Goal: Task Accomplishment & Management: Manage account settings

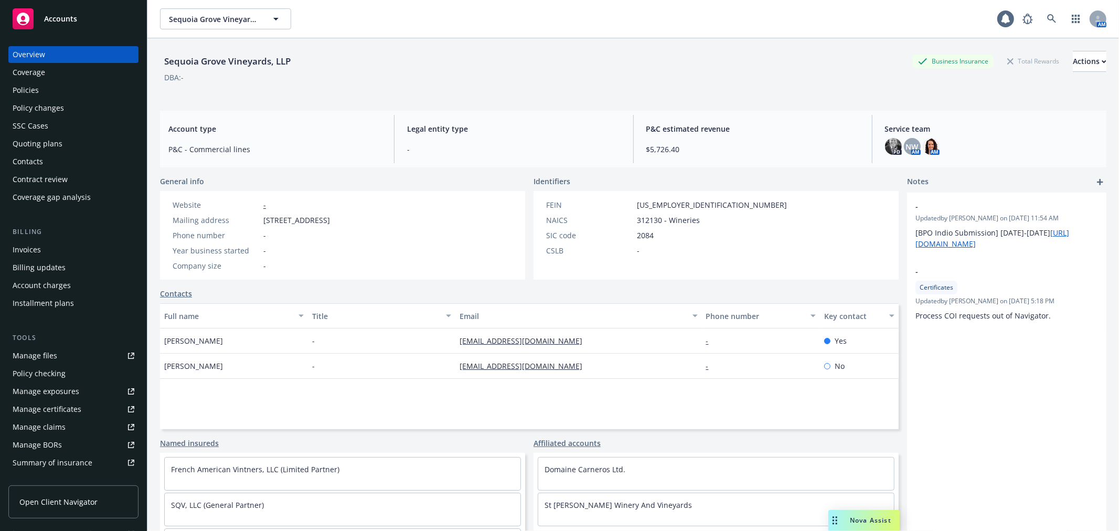
click at [72, 90] on div "Policies" at bounding box center [74, 90] width 122 height 17
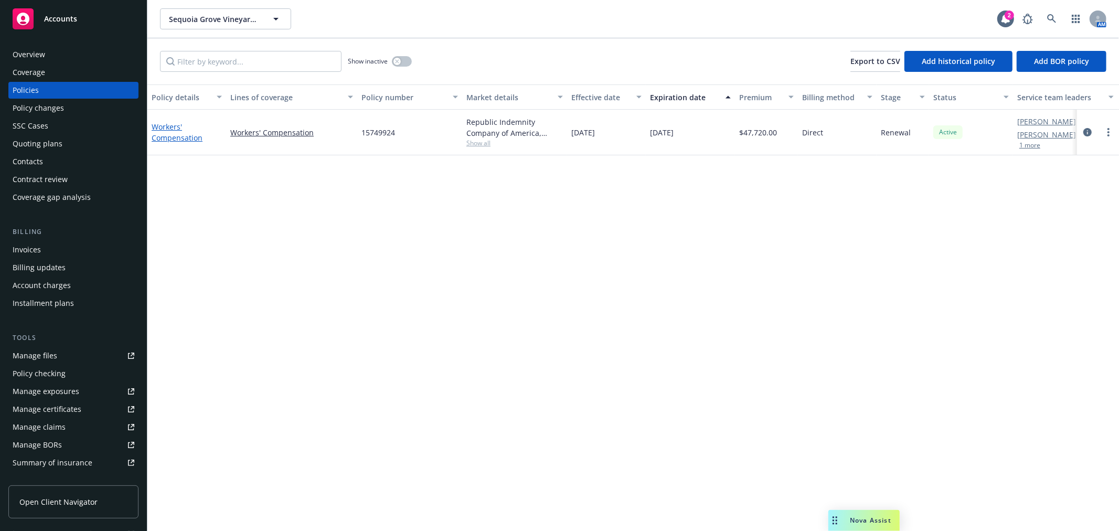
click at [175, 128] on link "Workers' Compensation" at bounding box center [177, 132] width 51 height 21
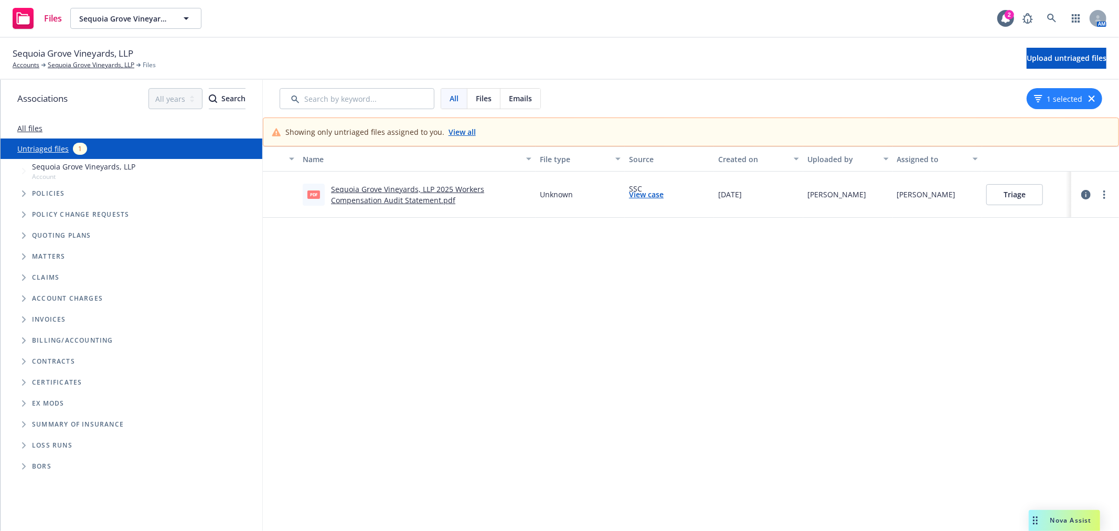
click at [1004, 194] on button "Triage" at bounding box center [1014, 194] width 57 height 21
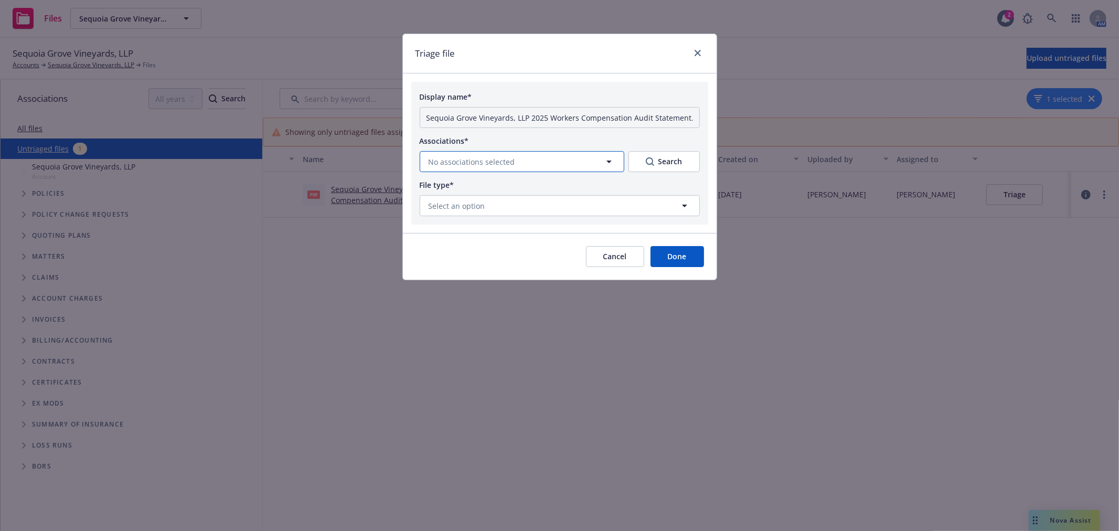
click at [607, 167] on icon "button" at bounding box center [609, 161] width 13 height 13
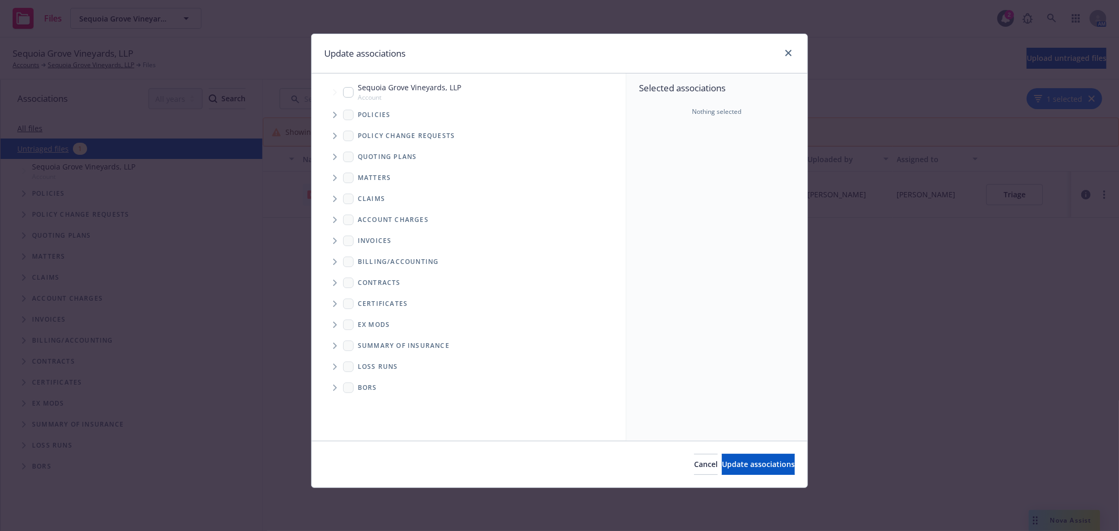
click at [336, 113] on icon "Tree Example" at bounding box center [335, 115] width 4 height 6
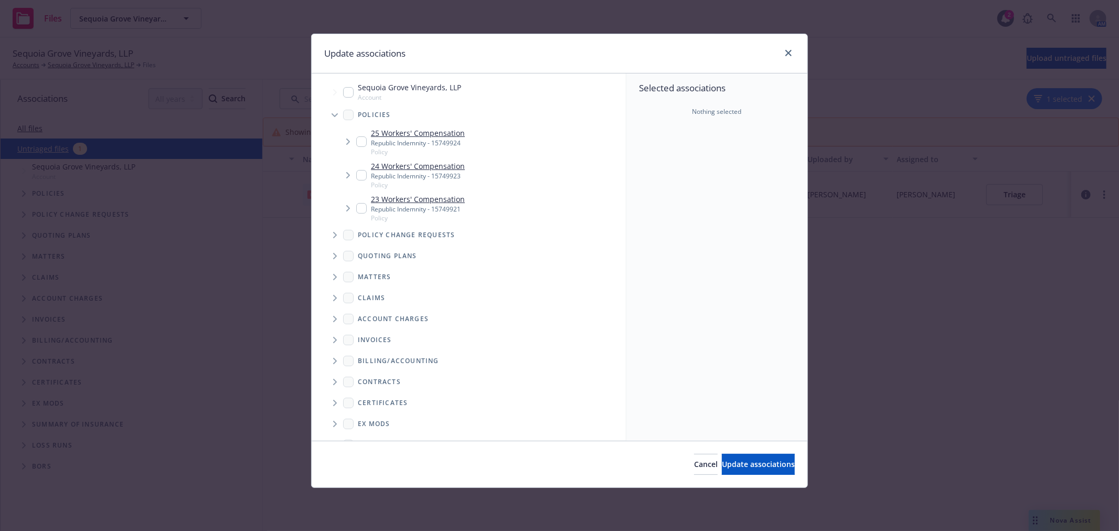
click at [359, 140] on input "Tree Example" at bounding box center [361, 141] width 10 height 10
checkbox input "true"
click at [751, 458] on button "Update associations" at bounding box center [758, 464] width 73 height 21
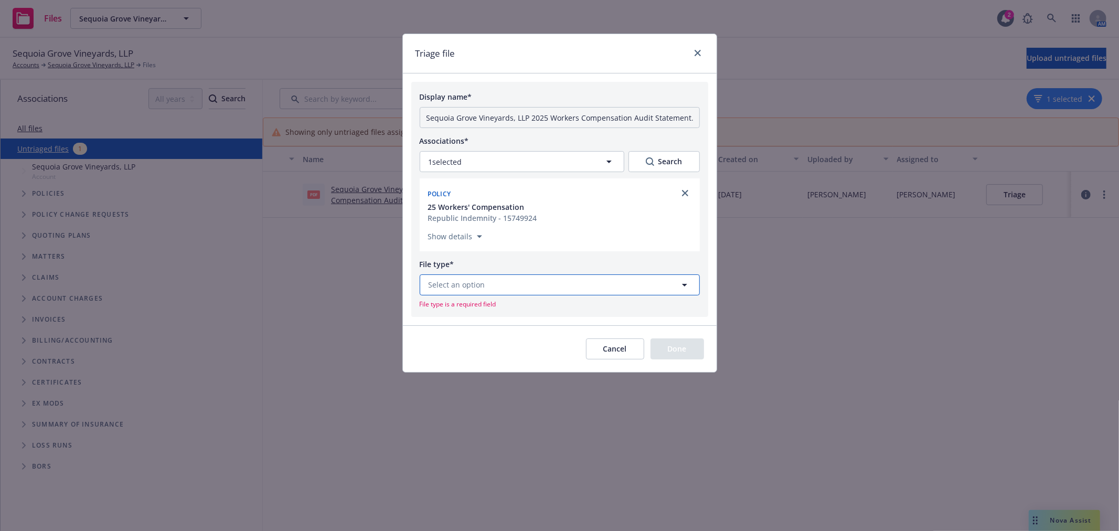
click at [543, 290] on button "Select an option" at bounding box center [560, 284] width 280 height 21
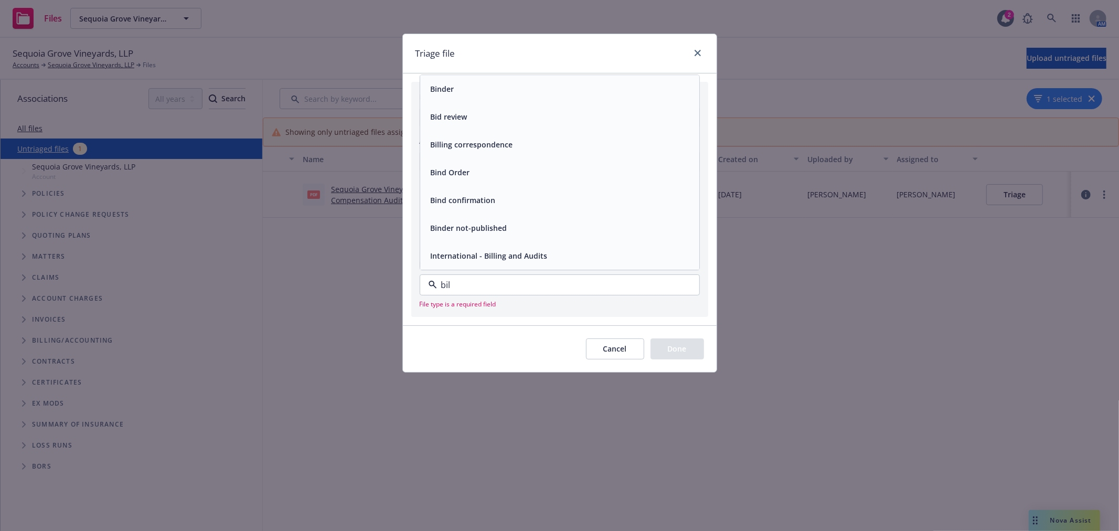
type input "bill"
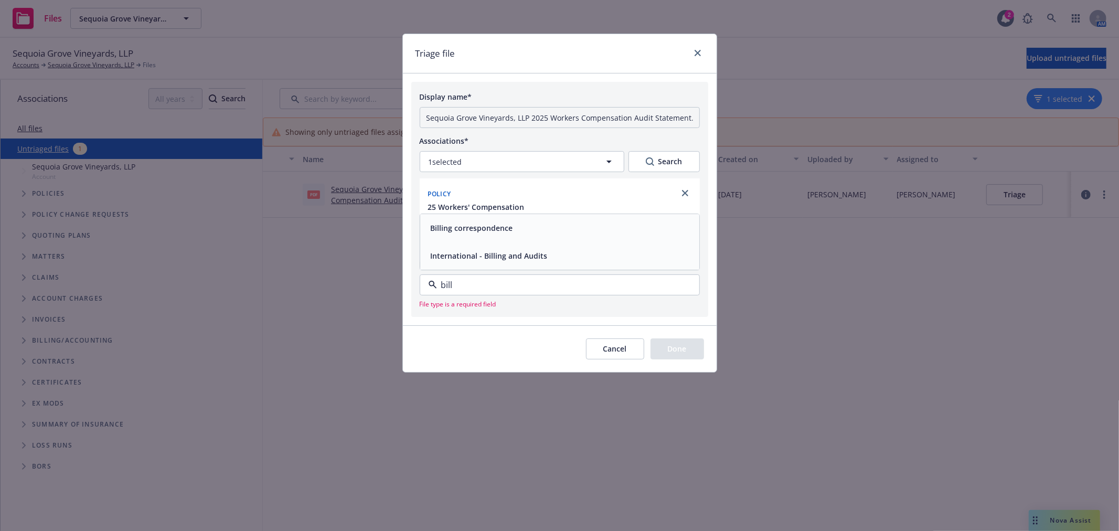
click at [549, 234] on div "Billing correspondence" at bounding box center [559, 227] width 266 height 15
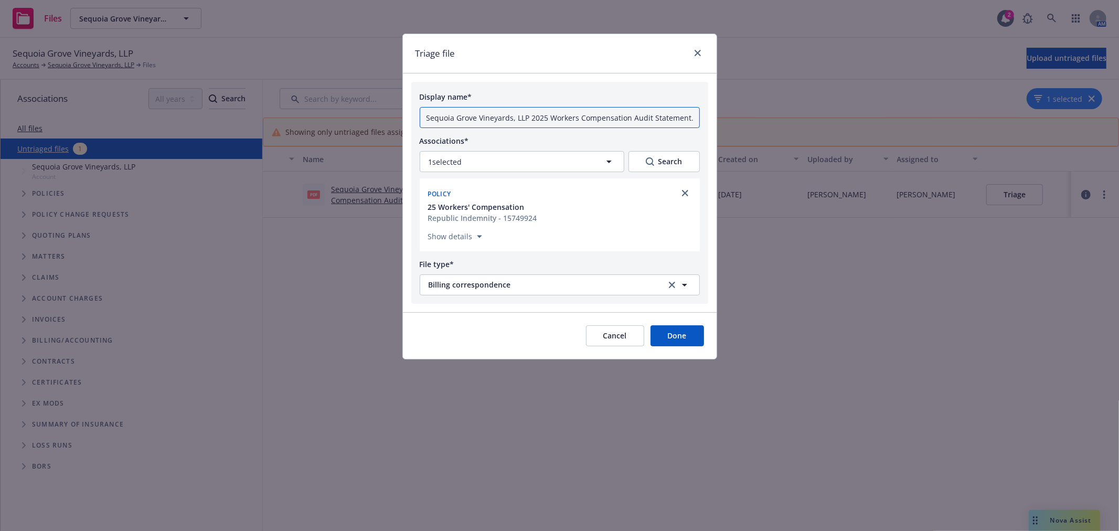
click at [552, 121] on input "Sequoia Grove Vineyards, LLP 2025 Workers Compensation Audit Statement.pdf" at bounding box center [560, 117] width 280 height 21
type input "September 2025 premium report"
click at [686, 342] on button "Done" at bounding box center [677, 335] width 54 height 21
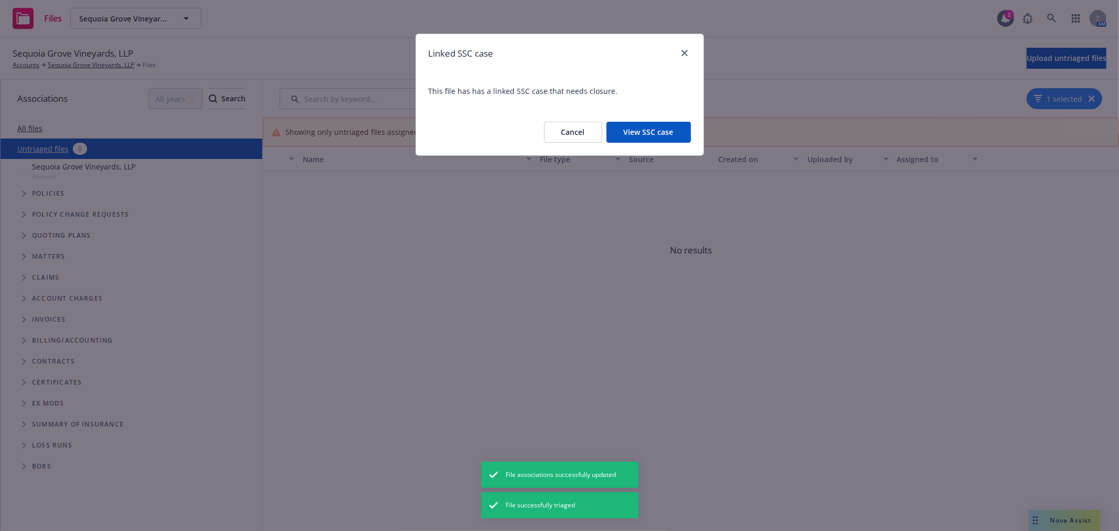
click at [662, 132] on button "View SSC case" at bounding box center [648, 132] width 84 height 21
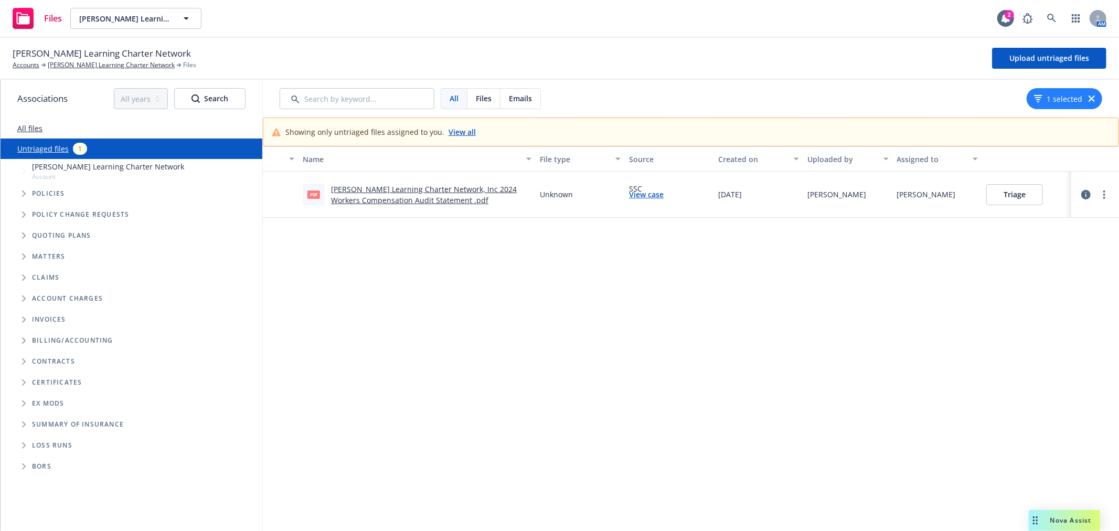
click at [451, 189] on link "[PERSON_NAME] Learning Charter Network, Inc 2024 Workers Compensation Audit Sta…" at bounding box center [424, 194] width 186 height 21
click at [1005, 193] on button "Triage" at bounding box center [1014, 194] width 57 height 21
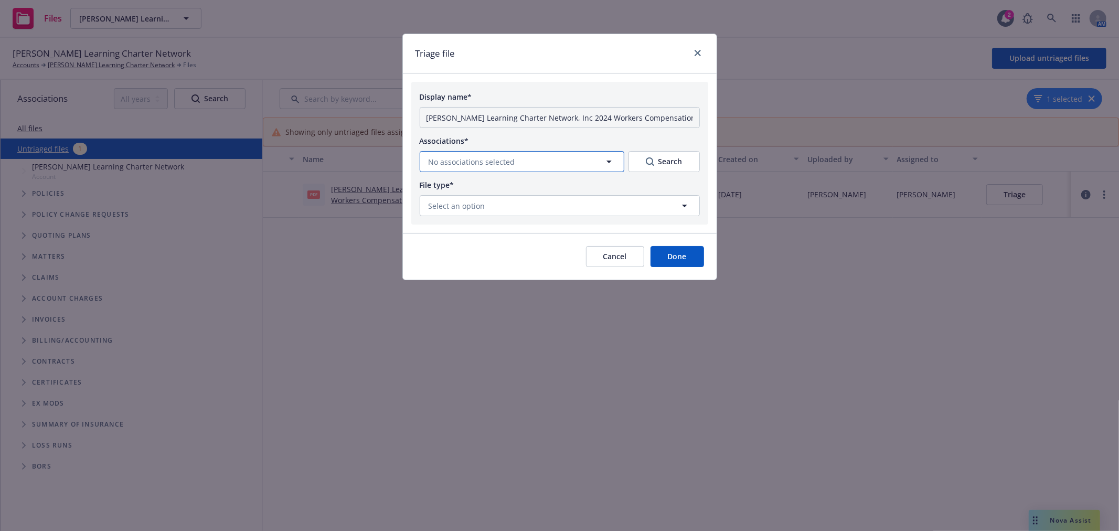
click at [467, 154] on button "No associations selected" at bounding box center [522, 161] width 205 height 21
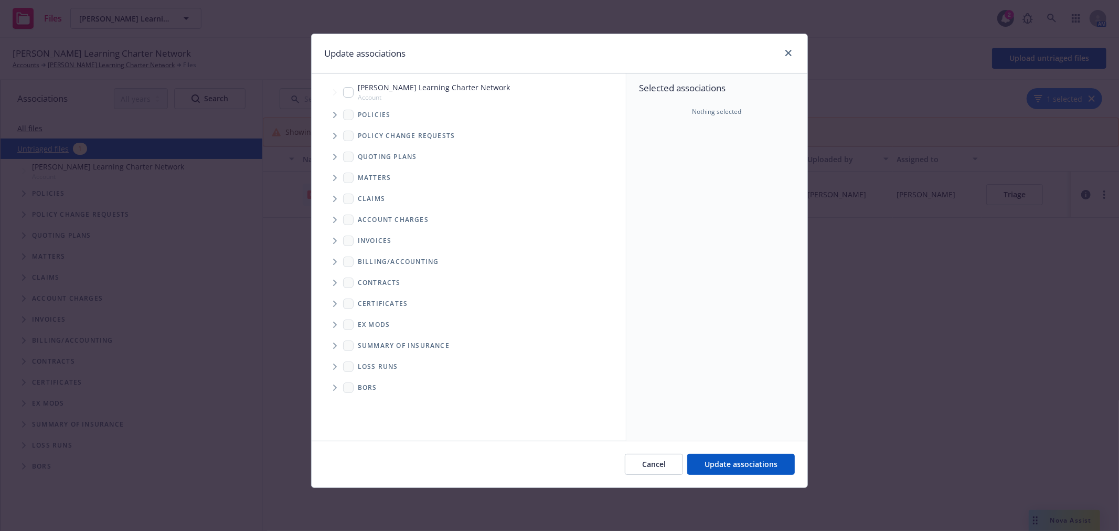
click at [335, 112] on icon "Tree Example" at bounding box center [335, 115] width 4 height 6
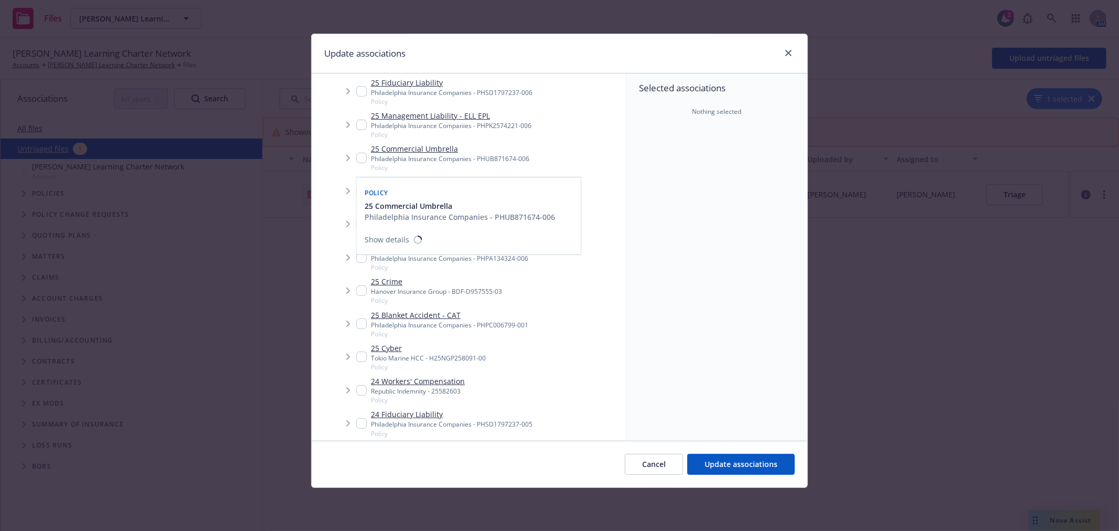
scroll to position [58, 0]
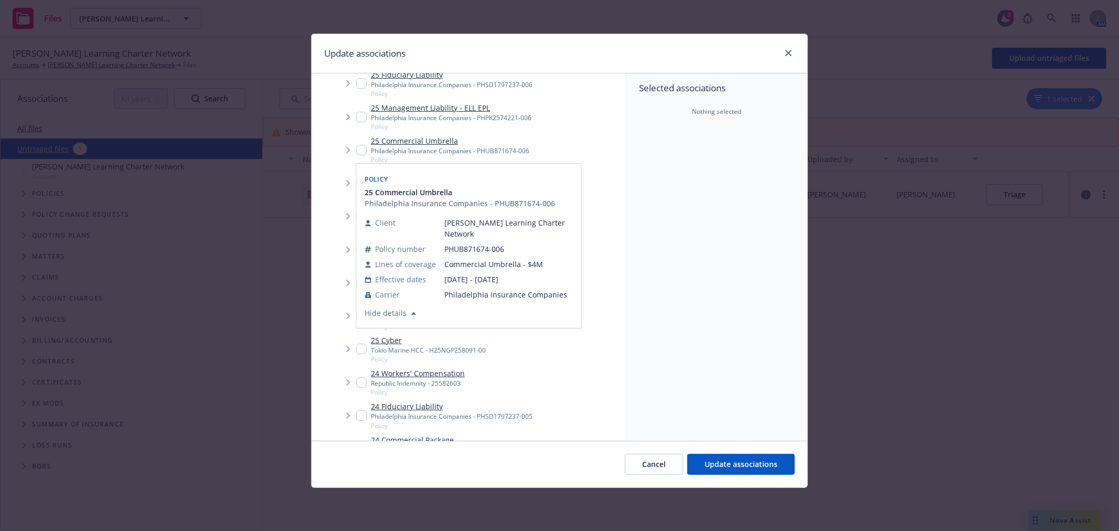
click at [362, 380] on input "Tree Example" at bounding box center [361, 382] width 10 height 10
checkbox input "true"
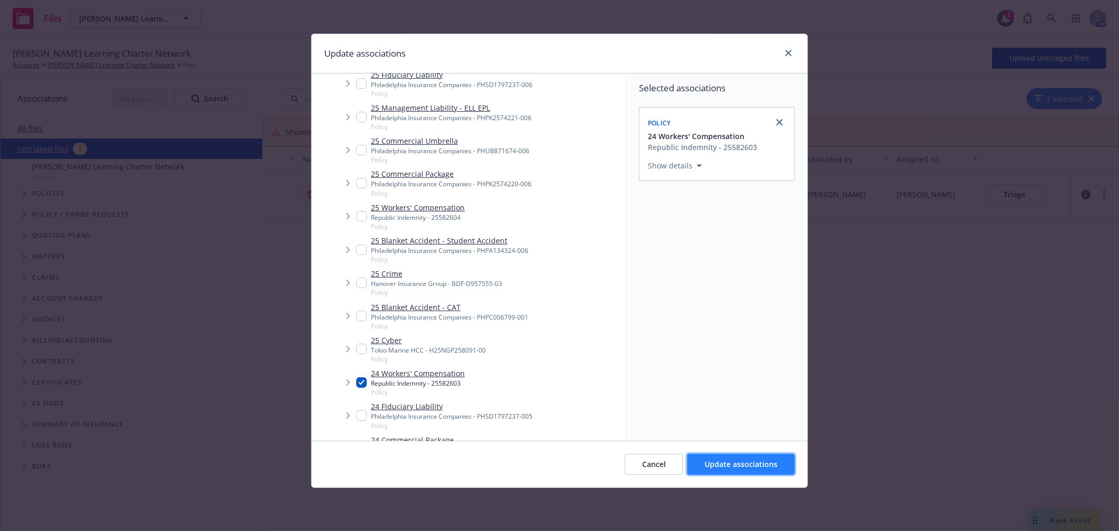
click at [740, 462] on span "Update associations" at bounding box center [741, 464] width 73 height 10
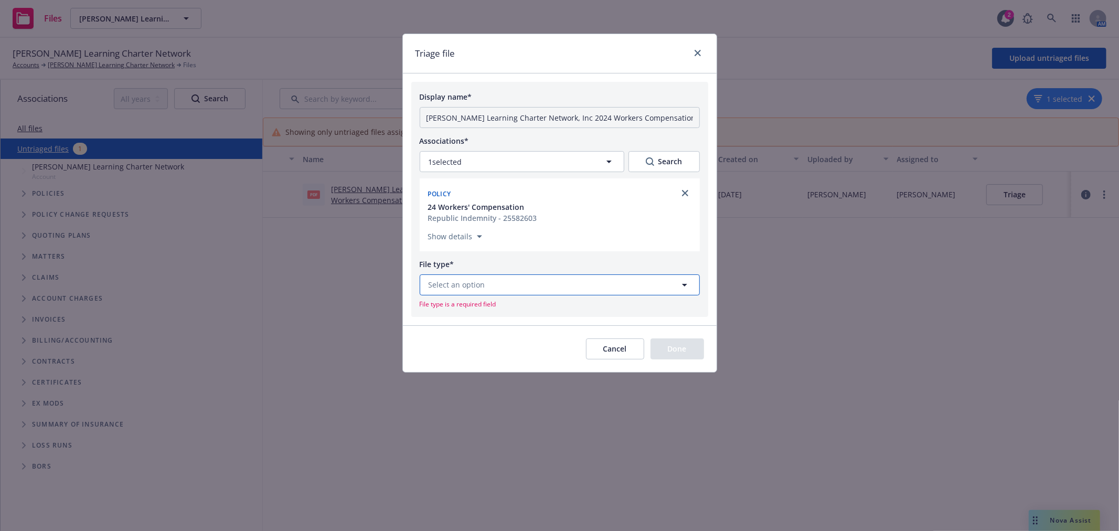
click at [492, 286] on button "Select an option" at bounding box center [560, 284] width 280 height 21
type input "audit"
click at [497, 193] on div "Audit Statement" at bounding box center [559, 200] width 266 height 15
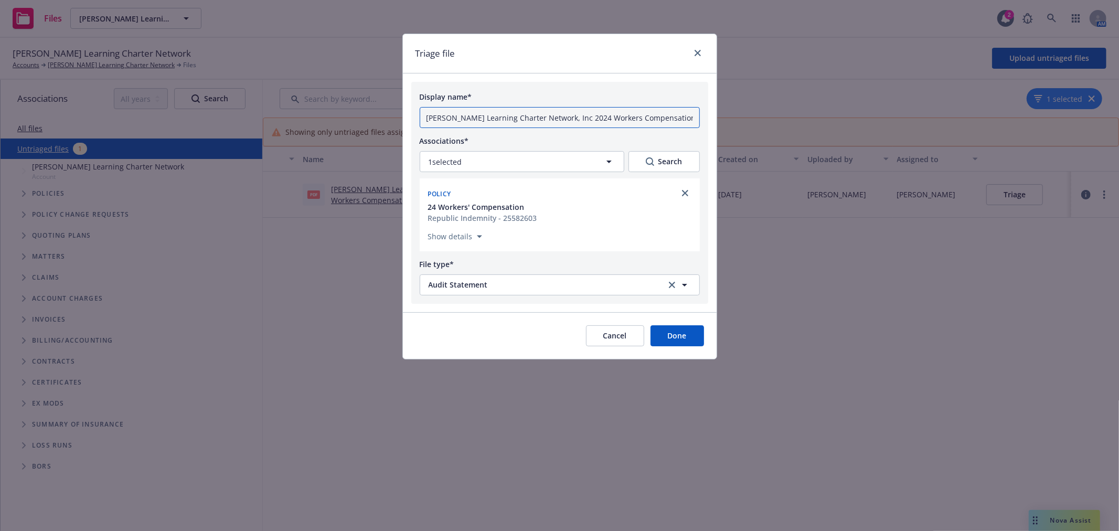
click at [542, 116] on input "[PERSON_NAME] Learning Charter Network, Inc 2024 Workers Compensation Audit Sta…" at bounding box center [560, 117] width 280 height 21
type input "24-25 WC final audit ($14,757)"
click at [684, 342] on button "Done" at bounding box center [677, 335] width 54 height 21
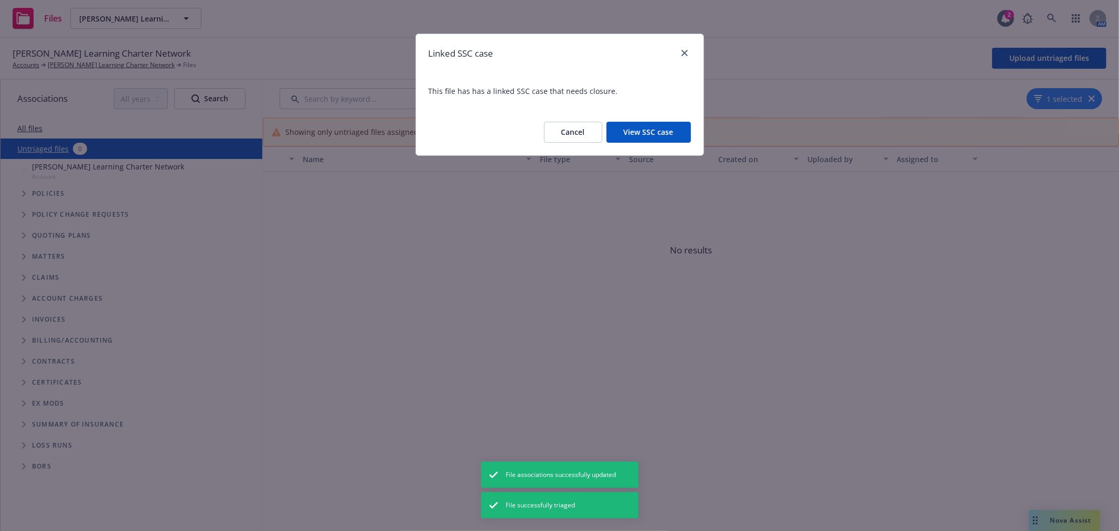
click at [654, 129] on button "View SSC case" at bounding box center [648, 132] width 84 height 21
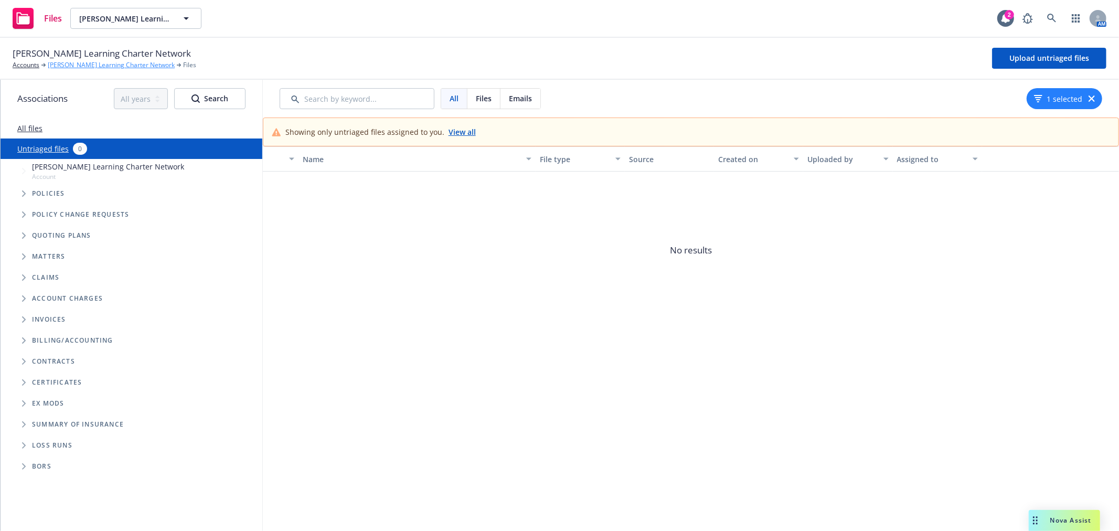
click at [104, 67] on link "[PERSON_NAME] Learning Charter Network" at bounding box center [111, 64] width 127 height 9
